Goal: Task Accomplishment & Management: Complete application form

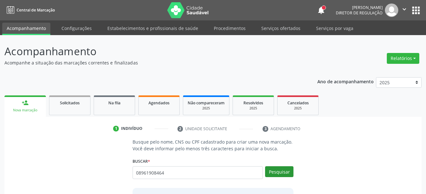
type input "08961908464"
click at [287, 171] on button "Pesquisar" at bounding box center [279, 171] width 28 height 11
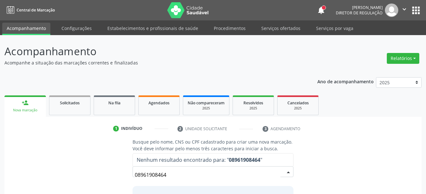
scroll to position [52, 0]
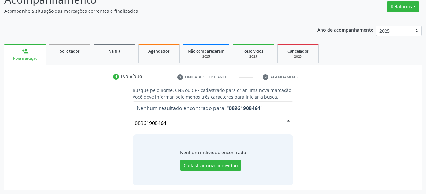
drag, startPoint x: 185, startPoint y: 125, endPoint x: 86, endPoint y: 128, distance: 98.9
click at [135, 128] on input "08961908464" at bounding box center [208, 123] width 146 height 13
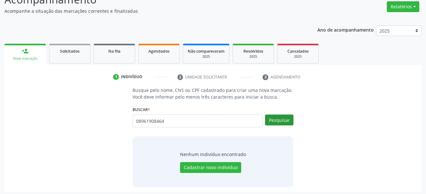
type input "08961908464"
click at [277, 123] on button "Pesquisar" at bounding box center [279, 119] width 28 height 11
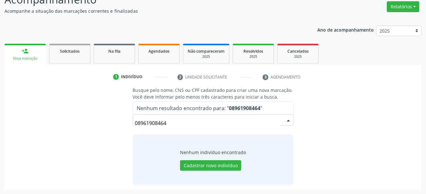
drag, startPoint x: 174, startPoint y: 124, endPoint x: 64, endPoint y: 118, distance: 110.2
click at [135, 118] on input "08961908464" at bounding box center [208, 123] width 146 height 13
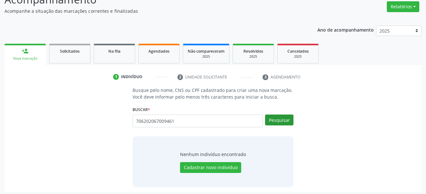
type input "706202067009461"
click at [276, 117] on button "Pesquisar" at bounding box center [279, 119] width 28 height 11
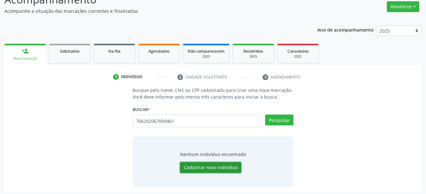
drag, startPoint x: 214, startPoint y: 163, endPoint x: 201, endPoint y: 170, distance: 14.6
click at [214, 163] on button "Cadastrar novo indivíduo" at bounding box center [210, 167] width 61 height 11
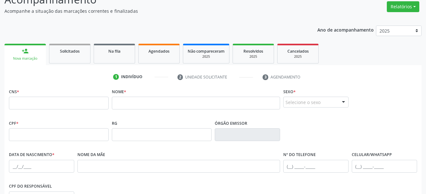
click at [42, 95] on div "CNS *" at bounding box center [59, 98] width 100 height 23
click at [43, 100] on input "text" at bounding box center [59, 103] width 100 height 13
type input "706 2020 6700 9461"
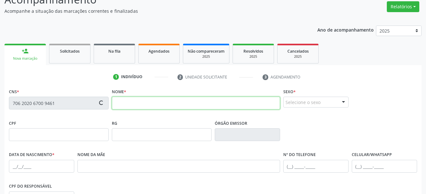
click at [135, 105] on input "text" at bounding box center [196, 103] width 168 height 13
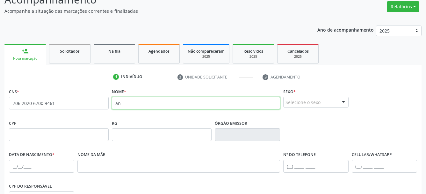
type input "a"
type input "Ana Luiza Magalhães da silva"
click at [305, 104] on div "Selecione o sexo" at bounding box center [315, 102] width 65 height 11
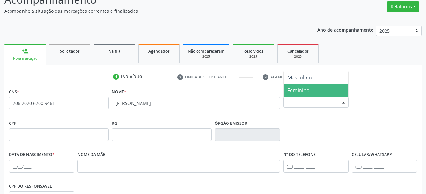
click at [323, 91] on span "Feminino" at bounding box center [316, 90] width 65 height 13
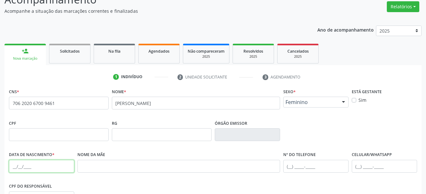
click at [14, 166] on input "text" at bounding box center [41, 166] width 65 height 13
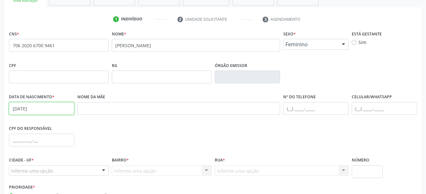
scroll to position [117, 0]
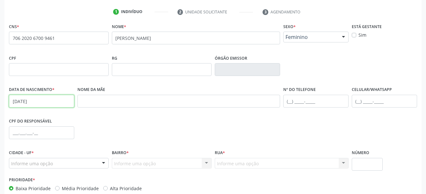
type input "31/07/1993"
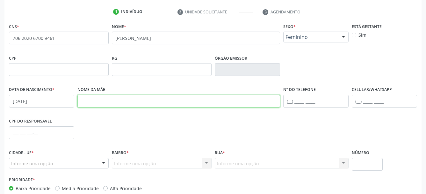
click at [98, 106] on input "text" at bounding box center [178, 101] width 203 height 13
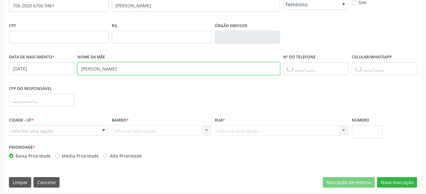
scroll to position [152, 0]
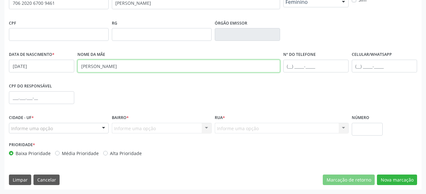
type input "maria edenia magalhães da silva"
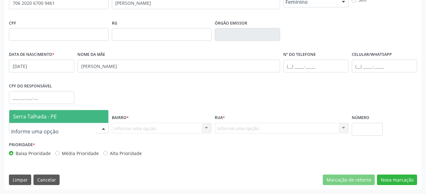
click at [39, 115] on span "Serra Talhada - PE" at bounding box center [35, 116] width 44 height 7
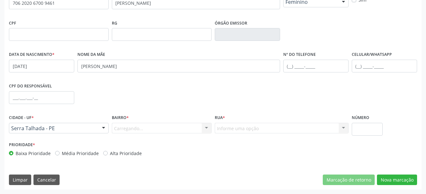
click at [131, 126] on div "Carregando... Nenhum resultado encontrado para: " " Nenhuma opção encontrada. D…" at bounding box center [162, 128] width 100 height 11
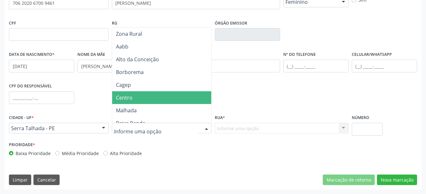
click at [143, 95] on span "Centro" at bounding box center [163, 97] width 102 height 13
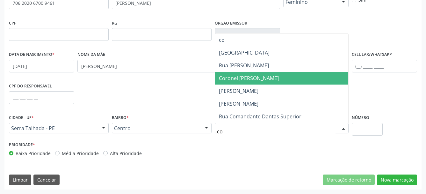
type input "com"
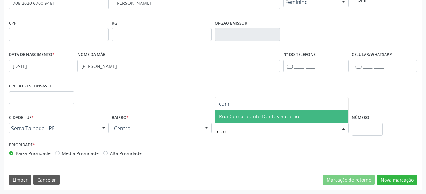
click at [265, 116] on span "Rua Comandante Dantas Superior" at bounding box center [260, 116] width 83 height 7
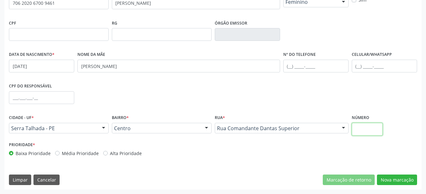
click at [369, 127] on input "text" at bounding box center [367, 129] width 31 height 13
type input "395"
click at [400, 170] on div "CNS * 706 2020 6700 9461 Nome * Ana Luiza Magalhães da silva Sexo * Feminino Ma…" at bounding box center [212, 88] width 417 height 203
click at [399, 179] on button "Nova marcação" at bounding box center [397, 179] width 40 height 11
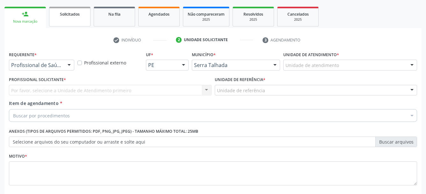
scroll to position [62, 0]
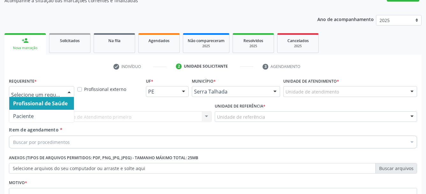
click at [68, 91] on div at bounding box center [69, 91] width 10 height 11
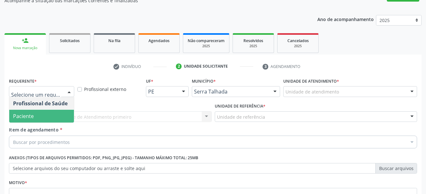
click at [53, 114] on span "Paciente" at bounding box center [41, 116] width 65 height 13
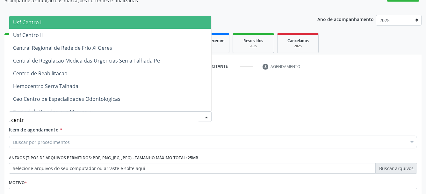
type input "centro"
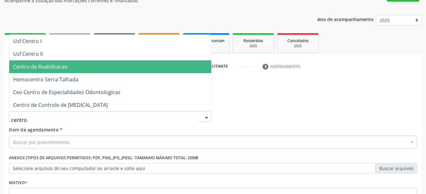
click at [74, 60] on span "Centro de Reabilitacao" at bounding box center [110, 66] width 202 height 13
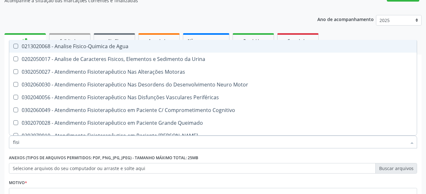
type input "fisio"
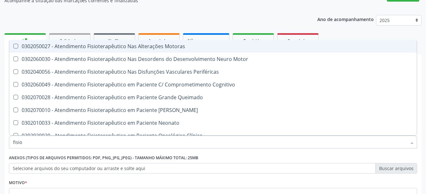
click at [136, 49] on div "0302050027 - Atendimento Fisioterapêutico Nas Alterações Motoras" at bounding box center [241, 46] width 456 height 5
checkbox Motoras "true"
click at [292, 16] on div "Ano de acompanhamento 2025 2024 person_add Nova marcação Solicitados Na fila Ag…" at bounding box center [212, 130] width 417 height 239
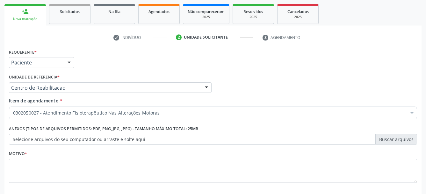
scroll to position [127, 0]
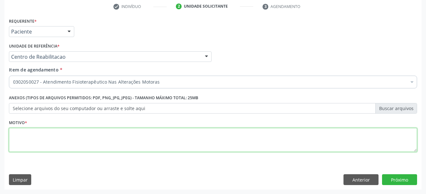
click at [46, 142] on textarea at bounding box center [213, 140] width 409 height 24
type textarea "...."
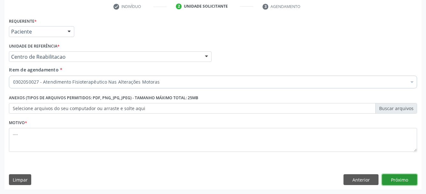
click at [401, 179] on button "Próximo" at bounding box center [399, 179] width 35 height 11
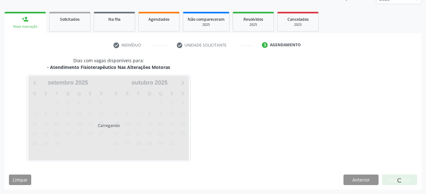
scroll to position [84, 0]
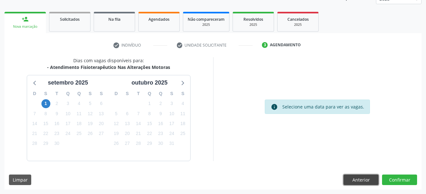
click at [357, 185] on button "Anterior" at bounding box center [361, 179] width 35 height 11
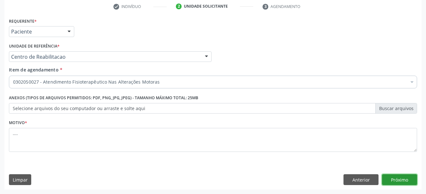
drag, startPoint x: 386, startPoint y: 182, endPoint x: 306, endPoint y: 174, distance: 79.7
click at [386, 182] on button "Próximo" at bounding box center [399, 179] width 35 height 11
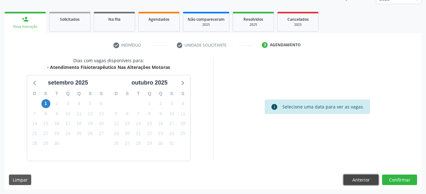
click at [363, 180] on button "Anterior" at bounding box center [361, 179] width 35 height 11
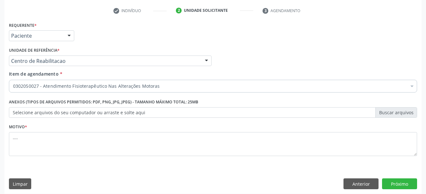
scroll to position [127, 0]
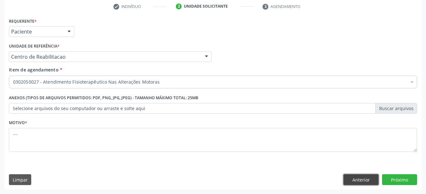
click at [374, 184] on button "Anterior" at bounding box center [361, 179] width 35 height 11
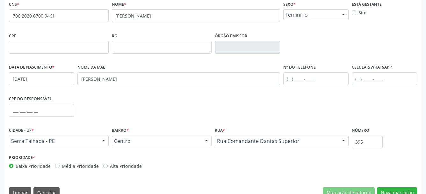
scroll to position [22, 0]
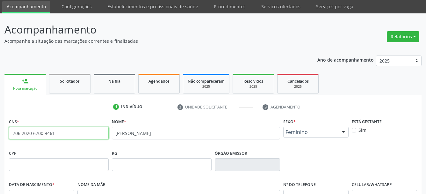
click at [93, 137] on input "706 2020 6700 9461" at bounding box center [59, 133] width 100 height 13
click at [57, 132] on input "706 2020 6700 9461" at bounding box center [59, 133] width 100 height 13
drag, startPoint x: 52, startPoint y: 133, endPoint x: 2, endPoint y: 139, distance: 49.9
click at [9, 139] on input "706 2020 6700 9461" at bounding box center [59, 133] width 100 height 13
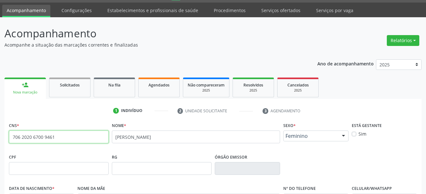
scroll to position [0, 0]
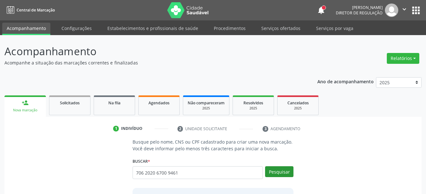
type input "706 2020 6700 9461"
click at [286, 173] on button "Pesquisar" at bounding box center [279, 171] width 28 height 11
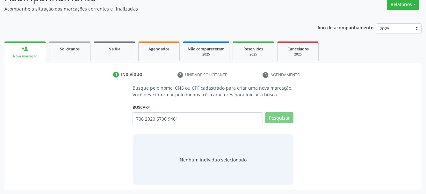
scroll to position [52, 0]
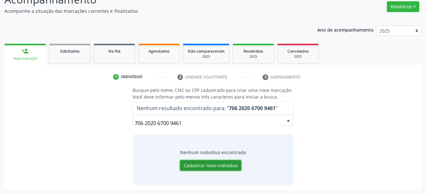
click at [201, 163] on button "Cadastrar novo indivíduo" at bounding box center [210, 165] width 61 height 11
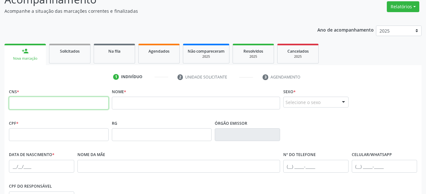
paste input "706 2020 6700 9461"
type input "706 2020 6700 9461"
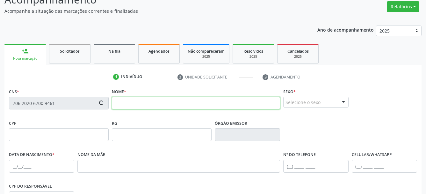
click at [144, 103] on input "text" at bounding box center [196, 103] width 168 height 13
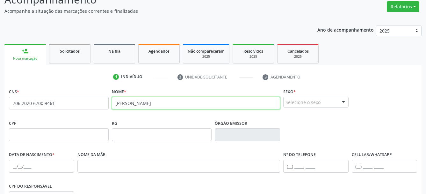
type input "[PERSON_NAME]"
click at [323, 100] on div "Selecione o sexo" at bounding box center [315, 102] width 65 height 11
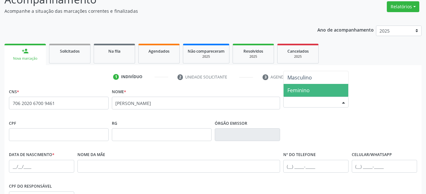
click at [319, 91] on span "Feminino" at bounding box center [316, 90] width 65 height 13
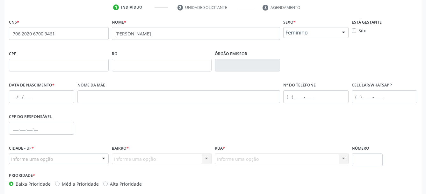
scroll to position [149, 0]
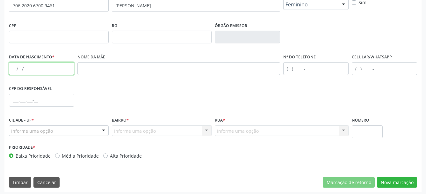
click at [13, 70] on input "text" at bounding box center [41, 68] width 65 height 13
type input "[DATE]"
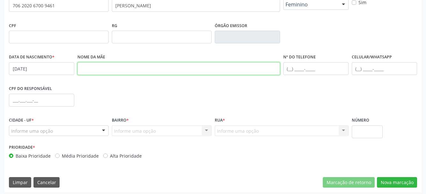
click at [106, 68] on input "text" at bounding box center [178, 68] width 203 height 13
type input "Maria edenia Magalhães da silva"
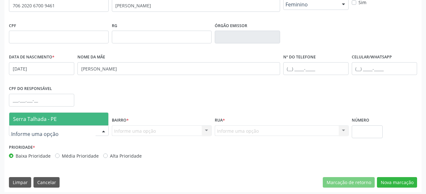
click at [28, 121] on span "Serra Talhada - PE" at bounding box center [35, 118] width 44 height 7
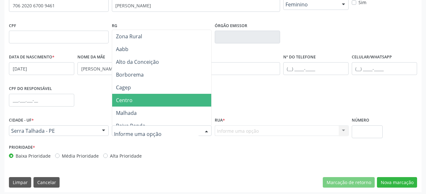
click at [135, 97] on span "Centro" at bounding box center [163, 100] width 102 height 13
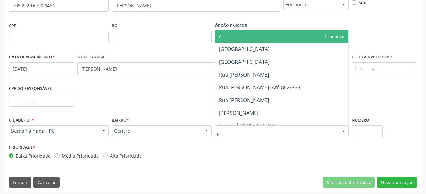
type input "co"
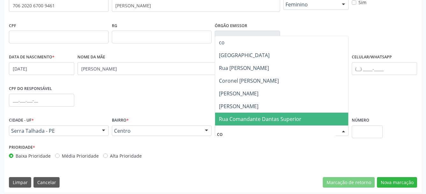
click at [247, 118] on span "Rua Comandante Dantas Superior" at bounding box center [260, 118] width 83 height 7
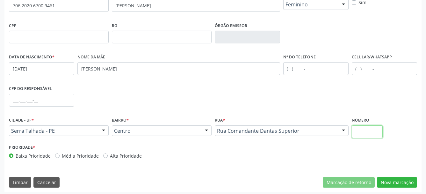
click at [378, 137] on input "text" at bounding box center [367, 131] width 31 height 13
type input "395"
click at [408, 184] on button "Nova marcação" at bounding box center [397, 182] width 40 height 11
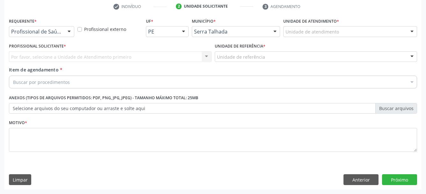
scroll to position [127, 0]
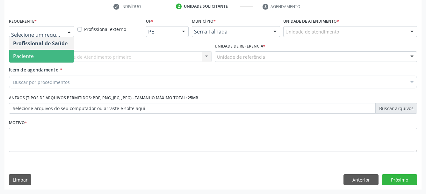
click at [54, 55] on span "Paciente" at bounding box center [41, 56] width 65 height 13
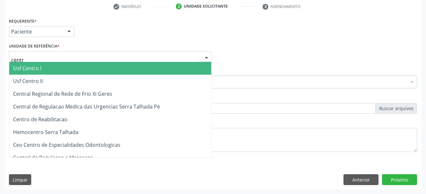
type input "centro"
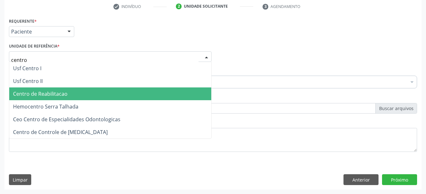
click at [35, 90] on span "Centro de Reabilitacao" at bounding box center [40, 93] width 55 height 7
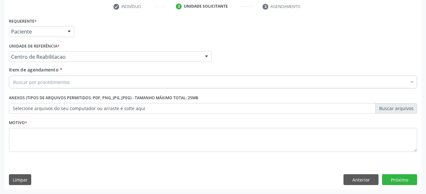
scroll to position [126, 0]
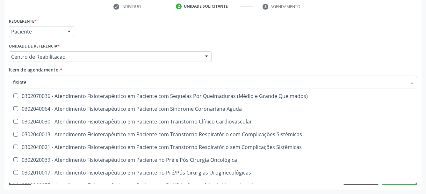
type input "fisioter"
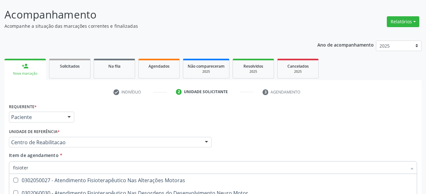
scroll to position [127, 0]
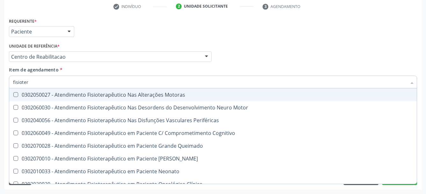
click at [126, 92] on span "0302050027 - Atendimento Fisioterapêutico Nas Alterações Motoras" at bounding box center [213, 94] width 408 height 13
checkbox Motoras "true"
click at [252, 66] on div "Item de agendamento * fisioter Desfazer seleção 0302050027 - Atendimento Fisiot…" at bounding box center [213, 76] width 409 height 20
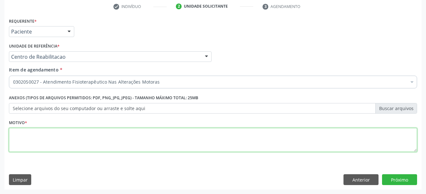
click at [113, 139] on textarea at bounding box center [213, 140] width 409 height 24
type textarea "..."
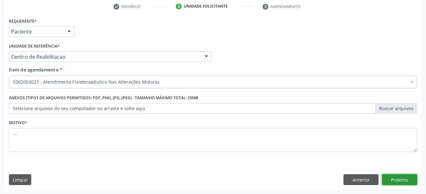
click at [396, 178] on button "Próximo" at bounding box center [399, 179] width 35 height 11
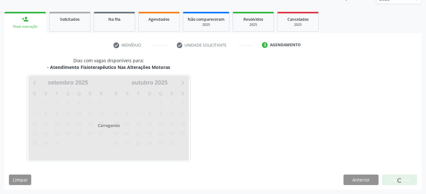
scroll to position [84, 0]
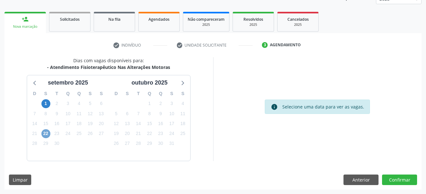
click at [50, 132] on span "22" at bounding box center [45, 133] width 9 height 9
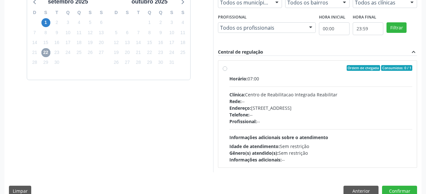
scroll to position [176, 0]
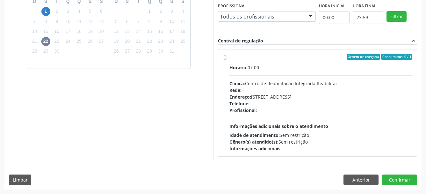
click at [230, 59] on label "Ordem de chegada Consumidos: 0 / 1 Horário: 07:00 Clínica: Centro de Reabilitac…" at bounding box center [321, 103] width 183 height 98
click at [223, 59] on input "Ordem de chegada Consumidos: 0 / 1 Horário: 07:00 Clínica: Centro de Reabilitac…" at bounding box center [225, 57] width 4 height 6
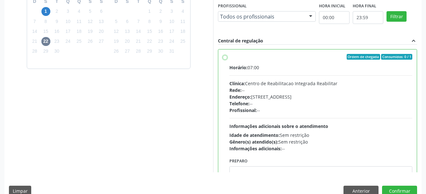
radio input "true"
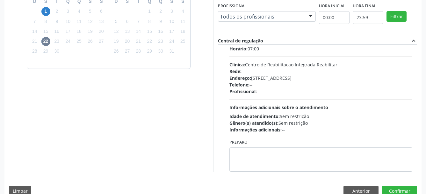
scroll to position [32, 0]
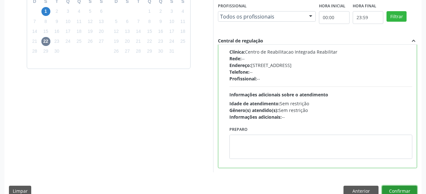
click at [402, 191] on button "Confirmar" at bounding box center [399, 191] width 35 height 11
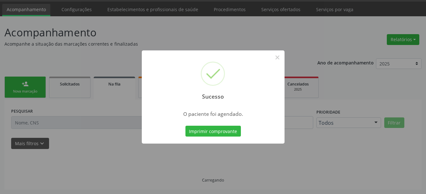
scroll to position [18, 0]
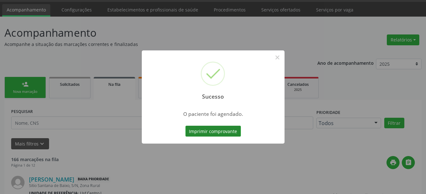
click at [202, 128] on button "Imprimir comprovante" at bounding box center [213, 131] width 55 height 11
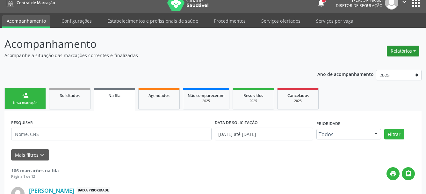
scroll to position [0, 0]
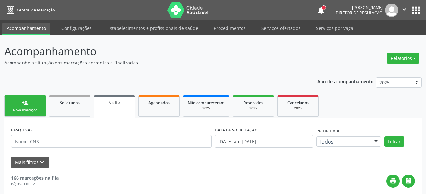
click at [415, 15] on button "apps" at bounding box center [416, 10] width 11 height 11
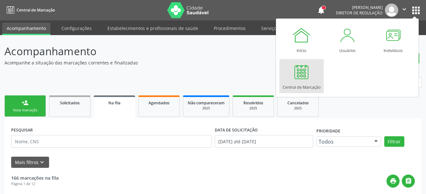
click at [296, 69] on div at bounding box center [301, 71] width 19 height 19
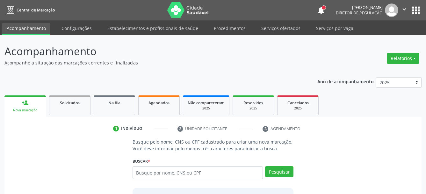
click at [149, 173] on input "text" at bounding box center [198, 172] width 131 height 13
type input "26798964400"
click at [282, 175] on button "Pesquisar" at bounding box center [279, 171] width 28 height 11
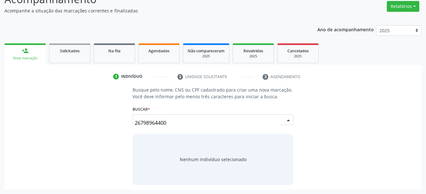
scroll to position [52, 0]
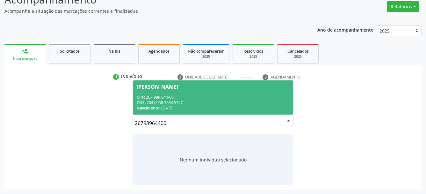
click at [186, 97] on div "CPF: 267.989.644-00" at bounding box center [213, 96] width 153 height 5
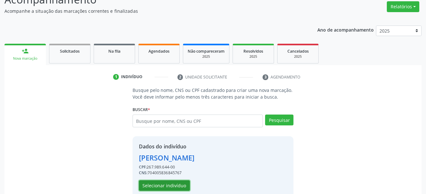
click at [164, 186] on button "Selecionar indivíduo" at bounding box center [164, 185] width 51 height 11
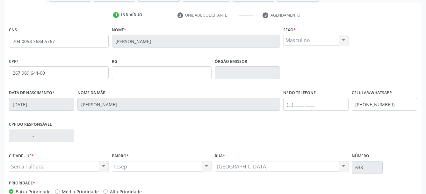
scroll to position [152, 0]
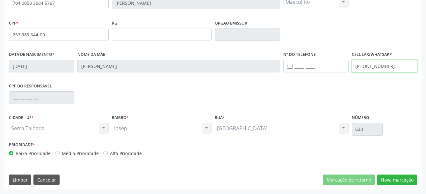
drag, startPoint x: 402, startPoint y: 66, endPoint x: 144, endPoint y: 58, distance: 258.1
click at [352, 60] on input "(87) 99920-1084" at bounding box center [384, 66] width 65 height 13
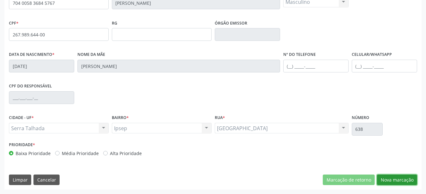
click at [408, 180] on button "Nova marcação" at bounding box center [397, 179] width 40 height 11
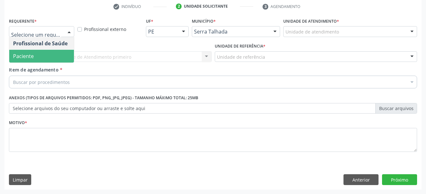
click at [42, 50] on span "Paciente" at bounding box center [41, 56] width 65 height 13
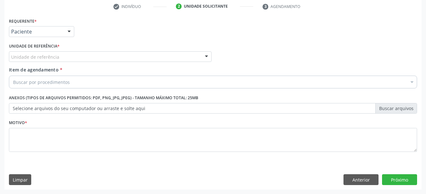
click at [40, 51] on div "Unidade de referência" at bounding box center [110, 56] width 203 height 11
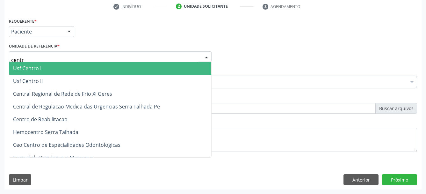
type input "centro"
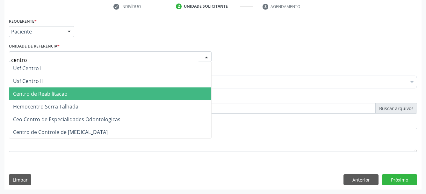
click at [53, 87] on span "Centro de Reabilitacao" at bounding box center [110, 93] width 202 height 13
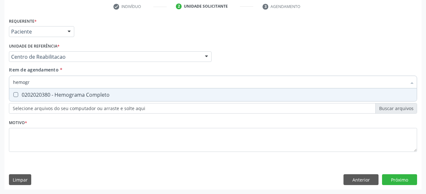
type input "hemogra"
click at [47, 92] on div "0202020380 - Hemograma Completo" at bounding box center [213, 94] width 400 height 5
checkbox Completo "true"
type input "hemog"
checkbox Completo "false"
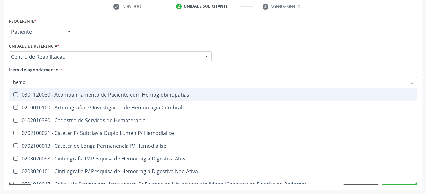
type input "hem"
checkbox Completo "false"
checkbox Elástica "true"
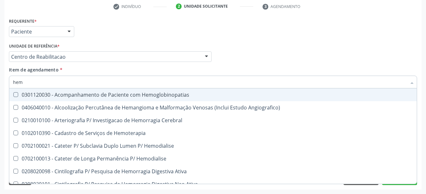
type input "he"
checkbox Completo "false"
checkbox Orgaos "true"
type input "h"
checkbox Orgaos "false"
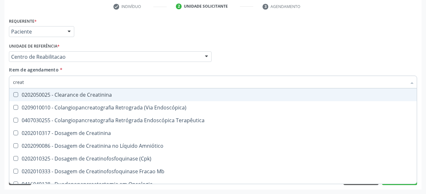
type input "creati"
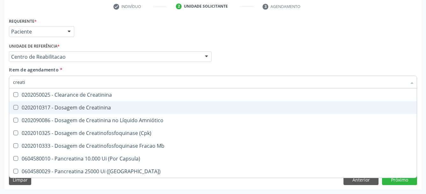
click at [42, 105] on div "0202010317 - Dosagem de Creatinina" at bounding box center [213, 107] width 400 height 5
checkbox Creatinina "true"
type input "creat"
checkbox Creatinina "false"
checkbox \(Cpk\) "true"
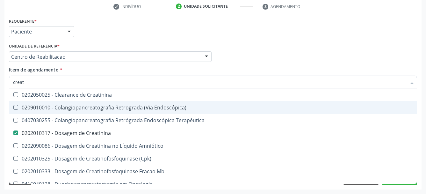
type input "crea"
checkbox Creatinina "false"
checkbox Mb "true"
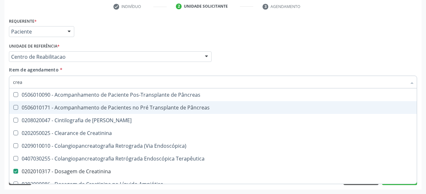
type input "cre"
checkbox Creatinina "false"
checkbox Oncologia "true"
type input "cr"
checkbox Oncologia "false"
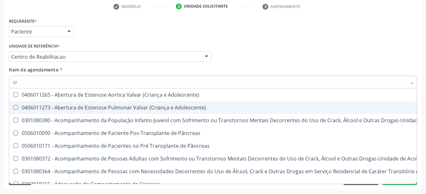
type input "c"
checkbox Creatinina "false"
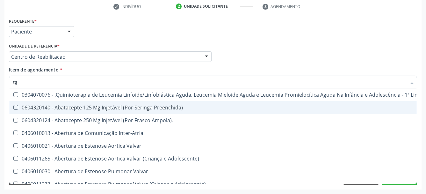
type input "tgo"
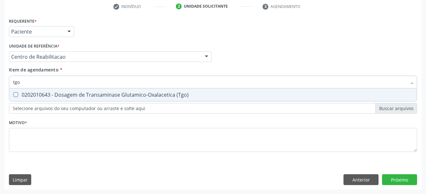
click at [45, 92] on div "0202010643 - Dosagem de Transaminase Glutamico-Oxalacetica (Tgo)" at bounding box center [213, 94] width 400 height 5
checkbox \(Tgo\) "true"
type input "tgp"
click at [45, 92] on div "0202010651 - Dosagem de Transaminase Glutamico-Piruvica (Tgp)" at bounding box center [213, 94] width 400 height 5
checkbox \(Tgp\) "true"
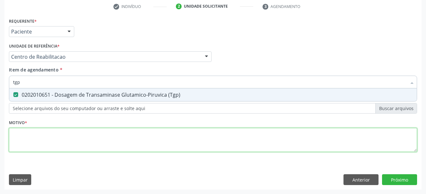
click at [54, 144] on textarea at bounding box center [213, 140] width 409 height 24
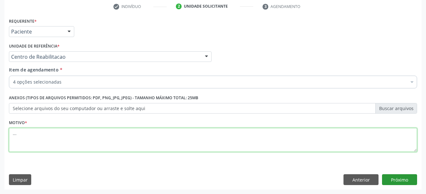
type textarea "..."
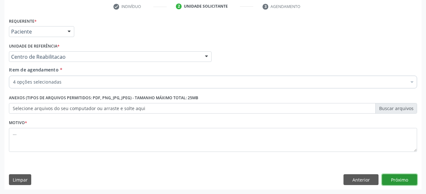
click at [413, 179] on button "Próximo" at bounding box center [399, 179] width 35 height 11
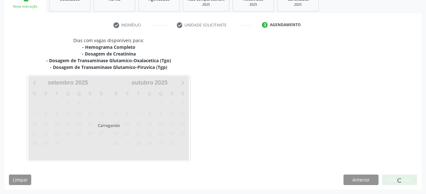
scroll to position [104, 0]
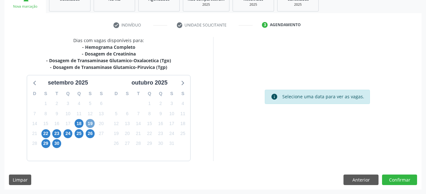
click at [90, 122] on span "19" at bounding box center [90, 123] width 9 height 9
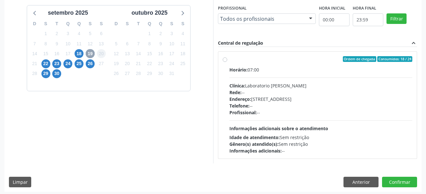
scroll to position [143, 0]
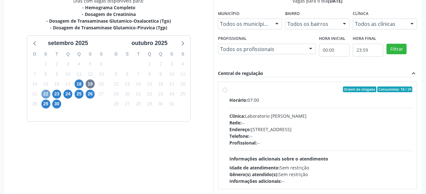
click at [45, 96] on span "22" at bounding box center [45, 94] width 9 height 9
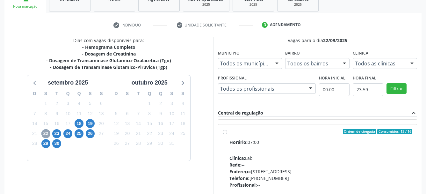
scroll to position [212, 0]
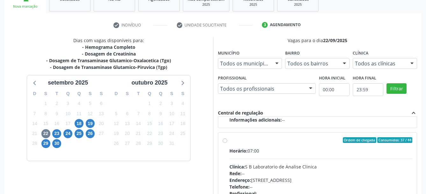
click at [230, 141] on label "Ordem de chegada Consumidos: 37 / 44 Horário: 07:00 Clínica: S B Laboratorio de…" at bounding box center [321, 186] width 183 height 98
click at [223, 141] on input "Ordem de chegada Consumidos: 37 / 44 Horário: 07:00 Clínica: S B Laboratorio de…" at bounding box center [225, 140] width 4 height 6
radio input "true"
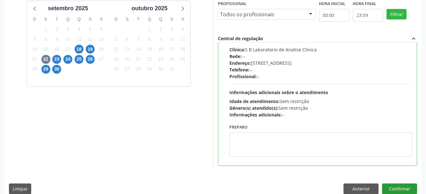
scroll to position [187, 0]
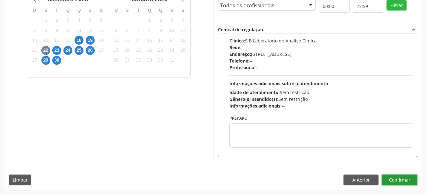
click at [405, 182] on button "Confirmar" at bounding box center [399, 179] width 35 height 11
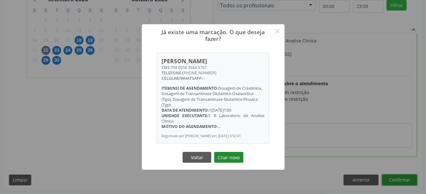
click at [231, 152] on button "Criar novo" at bounding box center [228, 157] width 29 height 11
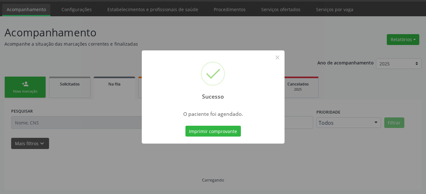
scroll to position [18, 0]
click at [228, 132] on button "Imprimir comprovante" at bounding box center [213, 131] width 55 height 11
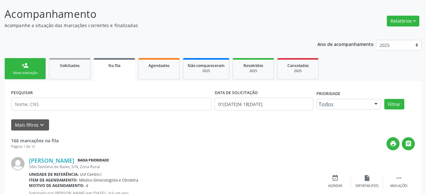
scroll to position [0, 0]
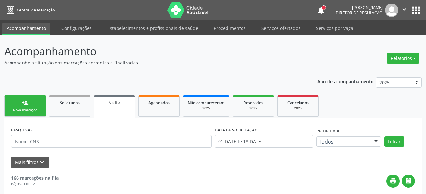
click at [414, 7] on button "apps" at bounding box center [416, 10] width 11 height 11
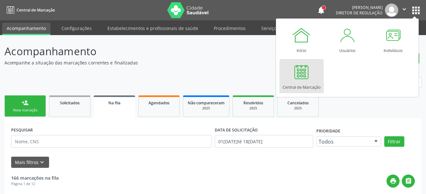
click at [312, 73] on link "Central de Marcação" at bounding box center [302, 76] width 44 height 34
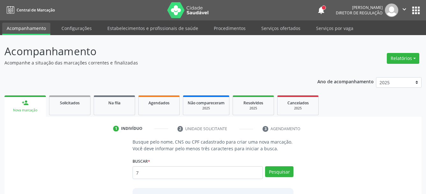
scroll to position [54, 0]
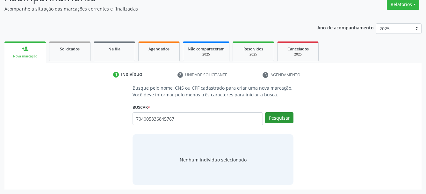
type input "704005836845767"
click at [275, 117] on button "Pesquisar" at bounding box center [279, 117] width 28 height 11
type input "704005836845767"
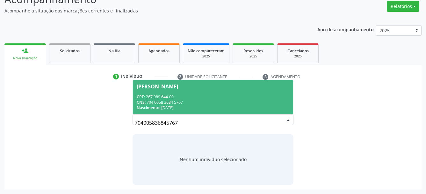
scroll to position [52, 0]
click at [149, 107] on span "Nascimento:" at bounding box center [149, 107] width 24 height 5
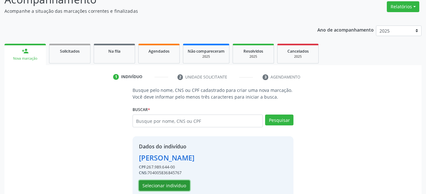
click at [176, 182] on button "Selecionar indivíduo" at bounding box center [164, 185] width 51 height 11
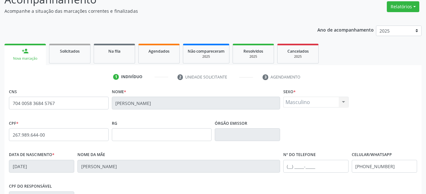
scroll to position [152, 0]
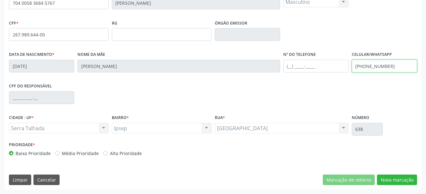
drag, startPoint x: 394, startPoint y: 69, endPoint x: 295, endPoint y: 78, distance: 100.0
click at [352, 72] on input "(87) 99920-1084" at bounding box center [384, 66] width 65 height 13
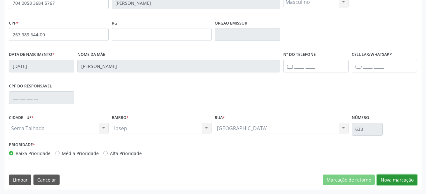
click at [398, 179] on button "Nova marcação" at bounding box center [397, 179] width 40 height 11
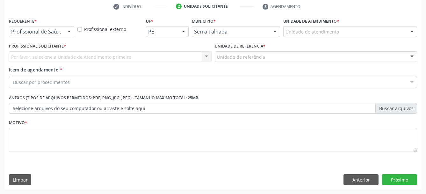
scroll to position [127, 0]
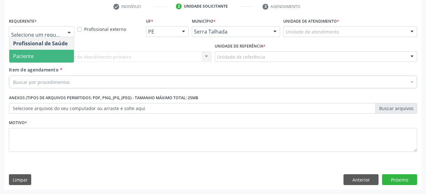
click at [38, 52] on span "Paciente" at bounding box center [41, 56] width 65 height 13
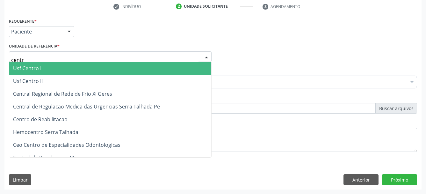
type input "centro"
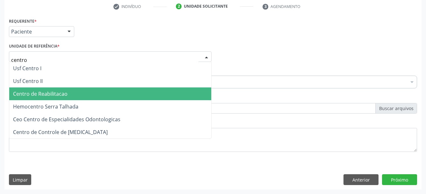
click at [40, 90] on span "Centro de Reabilitacao" at bounding box center [40, 93] width 55 height 7
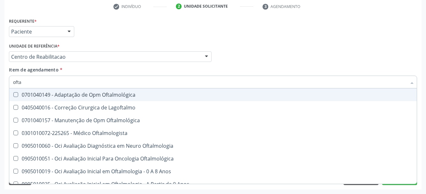
type input "oftal"
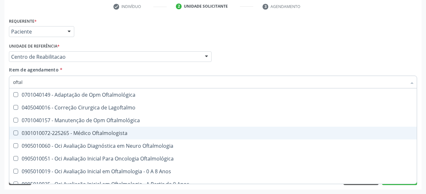
click at [78, 130] on div "0301010072-225265 - Médico Oftalmologista" at bounding box center [213, 132] width 400 height 5
checkbox Oftalmologista "true"
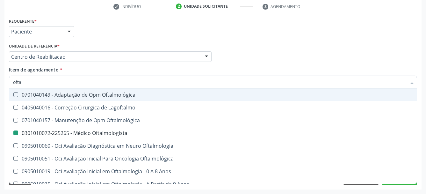
click at [305, 25] on div "Requerente * Paciente Profissional de Saúde Paciente Nenhum resultado encontrad…" at bounding box center [213, 28] width 412 height 25
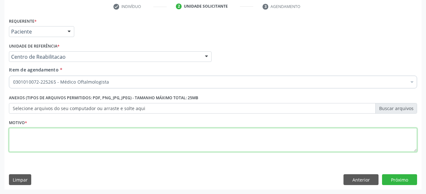
click at [61, 143] on textarea at bounding box center [213, 140] width 409 height 24
type textarea "...."
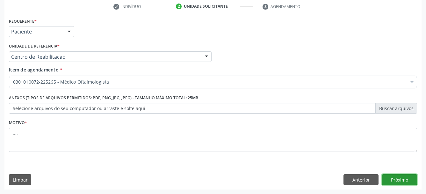
click at [395, 175] on button "Próximo" at bounding box center [399, 179] width 35 height 11
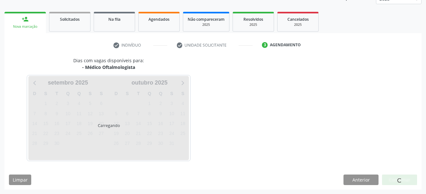
scroll to position [84, 0]
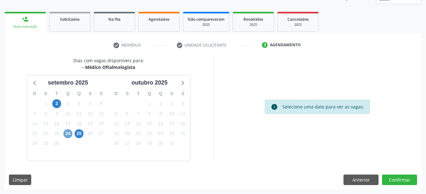
click at [70, 133] on span "24" at bounding box center [67, 133] width 9 height 9
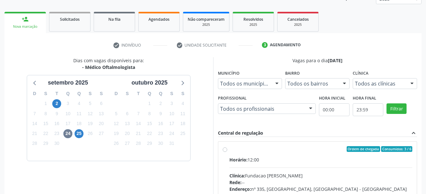
click at [226, 147] on div "Ordem de chegada Consumidos: 3 / 6 Horário: 12:00 Clínica: Fundacao Altino Vent…" at bounding box center [318, 195] width 190 height 98
radio input "true"
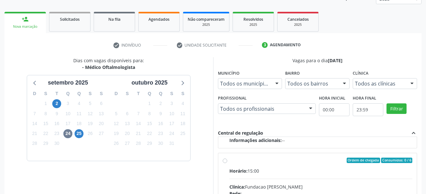
scroll to position [187, 0]
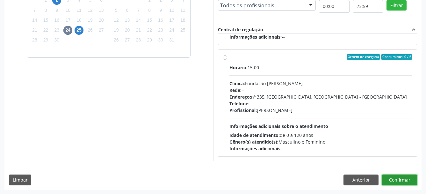
drag, startPoint x: 406, startPoint y: 182, endPoint x: 352, endPoint y: 173, distance: 54.6
click at [405, 182] on button "Confirmar" at bounding box center [399, 179] width 35 height 11
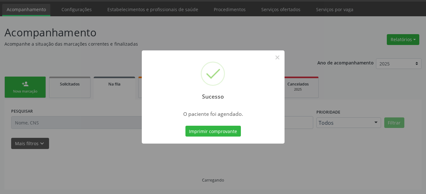
scroll to position [18, 0]
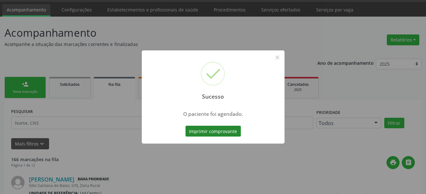
click at [216, 130] on button "Imprimir comprovante" at bounding box center [213, 131] width 55 height 11
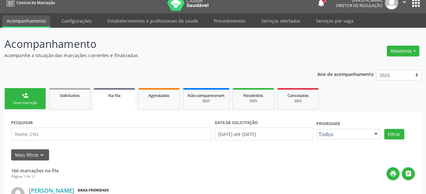
scroll to position [0, 0]
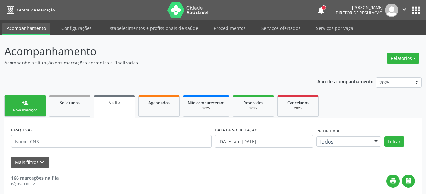
drag, startPoint x: 415, startPoint y: 11, endPoint x: 412, endPoint y: 16, distance: 5.5
click at [415, 11] on button "apps" at bounding box center [416, 10] width 11 height 11
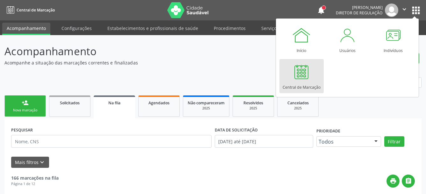
click at [313, 85] on div "Central de Marcação" at bounding box center [302, 85] width 38 height 9
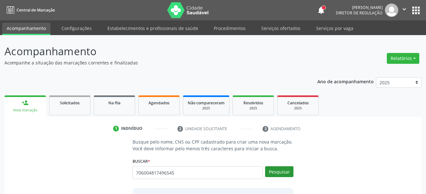
type input "706004817496545"
click at [284, 171] on button "Pesquisar" at bounding box center [279, 171] width 28 height 11
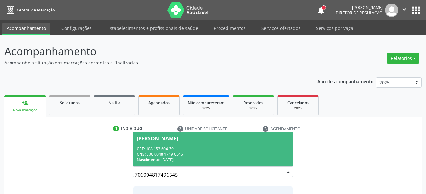
click at [188, 151] on div "CPF: 108.153.604-79" at bounding box center [213, 148] width 153 height 5
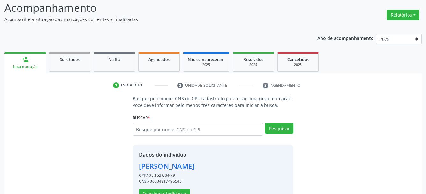
scroll to position [64, 0]
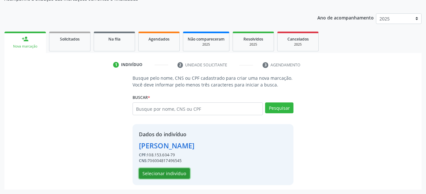
click at [164, 175] on button "Selecionar indivíduo" at bounding box center [164, 173] width 51 height 11
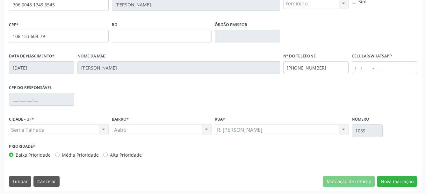
scroll to position [152, 0]
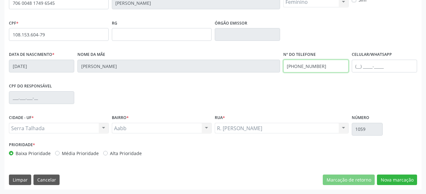
drag, startPoint x: 333, startPoint y: 69, endPoint x: 202, endPoint y: 72, distance: 131.1
click at [283, 72] on input "[PHONE_NUMBER]" at bounding box center [315, 66] width 65 height 13
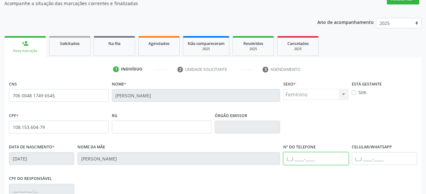
scroll to position [0, 0]
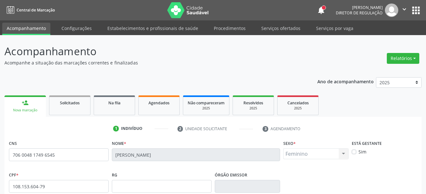
click at [416, 4] on div "notifications [PERSON_NAME] Diretor de regulação  Configurações Sair apps" at bounding box center [369, 10] width 105 height 13
click at [418, 7] on button "apps" at bounding box center [416, 10] width 11 height 11
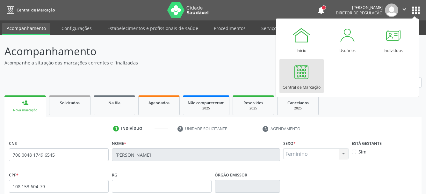
click at [305, 85] on div "Central de Marcação" at bounding box center [302, 85] width 38 height 9
